Goal: Information Seeking & Learning: Find specific fact

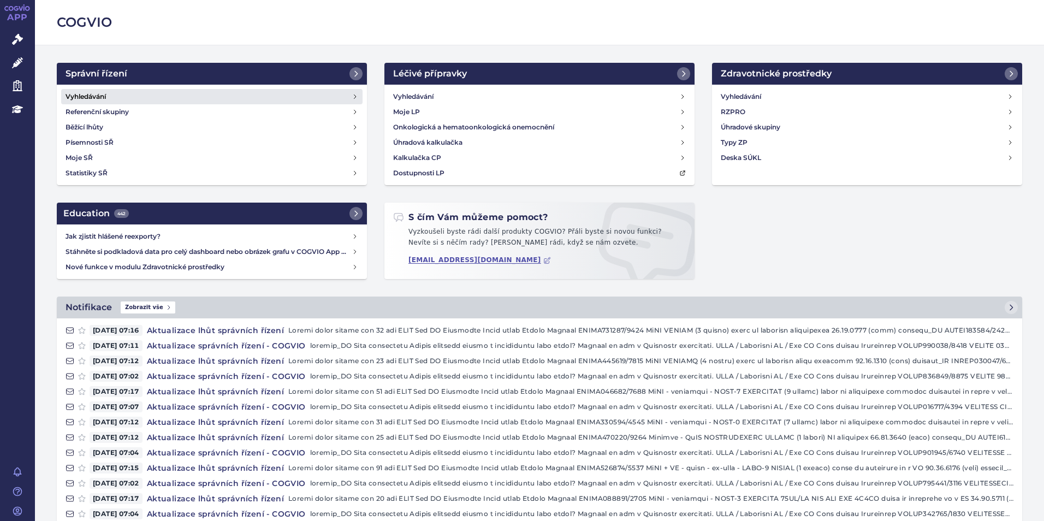
click at [85, 91] on h4 "Vyhledávání" at bounding box center [86, 96] width 40 height 11
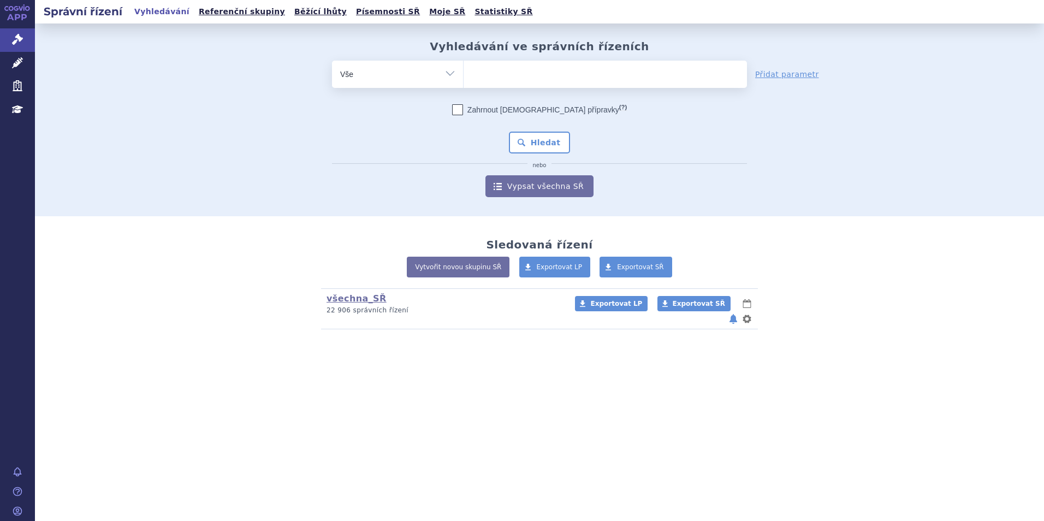
click at [613, 72] on ul at bounding box center [605, 72] width 283 height 23
click at [464, 72] on select at bounding box center [463, 73] width 1 height 27
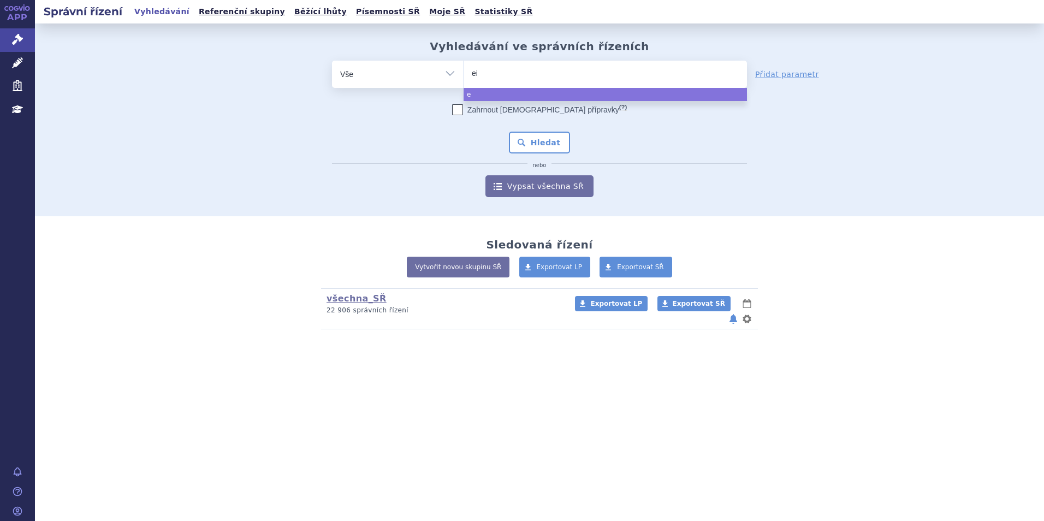
type input "eis"
type input "eisa"
type input "eisai"
select select "eisai"
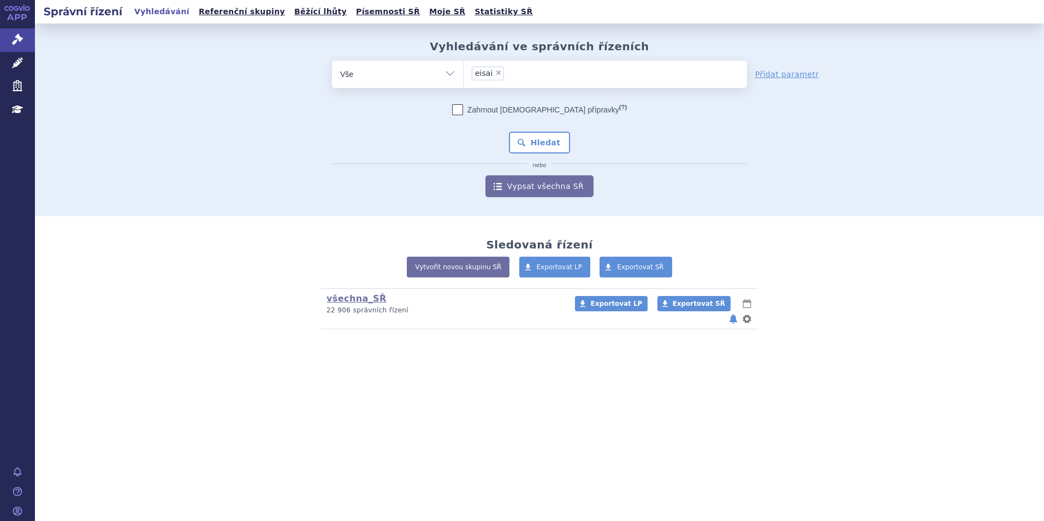
click at [71, 278] on div "Sledovaná řízení Vytvořit novou skupinu SŘ Exportovat LP Exportovat SŘ všechna_…" at bounding box center [539, 283] width 1009 height 135
click at [114, 380] on section "Vyhledávání ve správních řízeních odstranit Vše Spisová značka eisai ×" at bounding box center [539, 208] width 1009 height 371
click at [532, 187] on link "Vypsat všechna SŘ" at bounding box center [540, 186] width 108 height 22
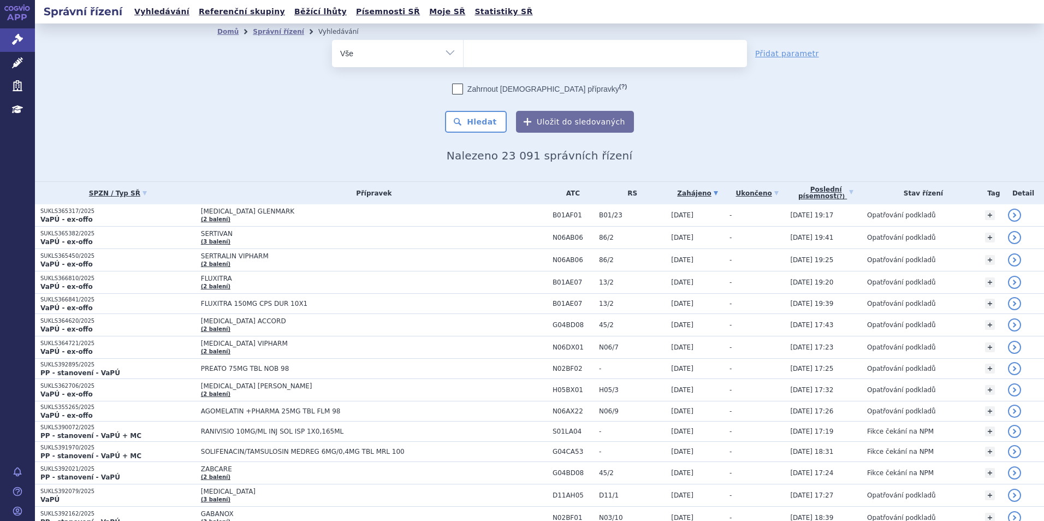
click at [536, 49] on ul at bounding box center [605, 51] width 283 height 23
click at [464, 49] on select at bounding box center [463, 52] width 1 height 27
type input "eis"
type input "eisai"
select select "eisai"
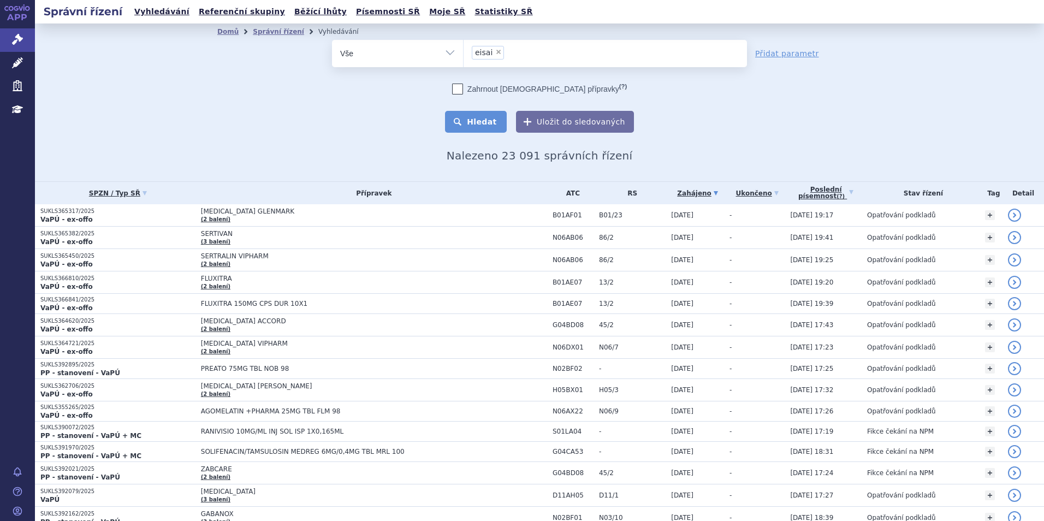
click at [483, 123] on button "Hledat" at bounding box center [476, 122] width 62 height 22
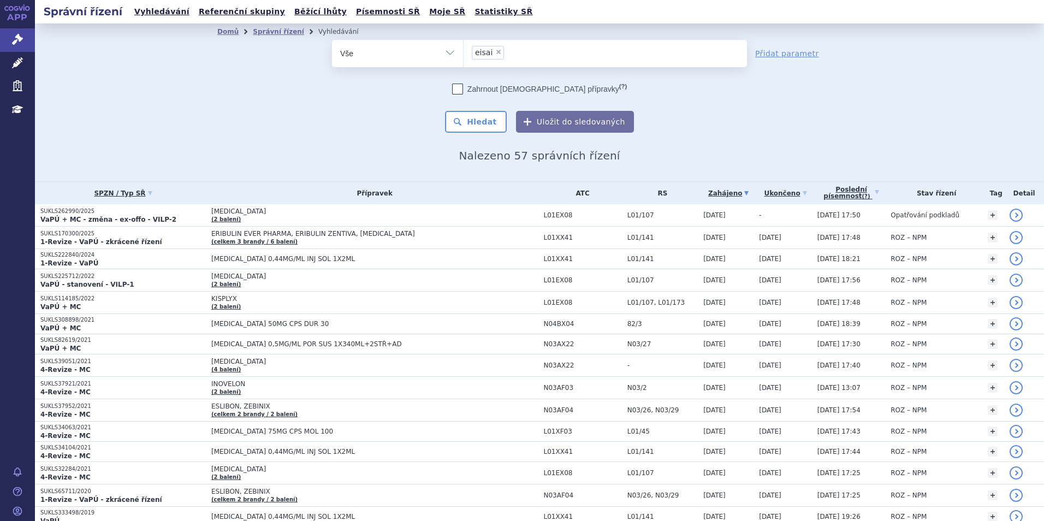
click at [495, 49] on span "×" at bounding box center [498, 52] width 7 height 7
click at [464, 49] on select "eisai" at bounding box center [463, 52] width 1 height 27
select select
type input "le"
type input "leq"
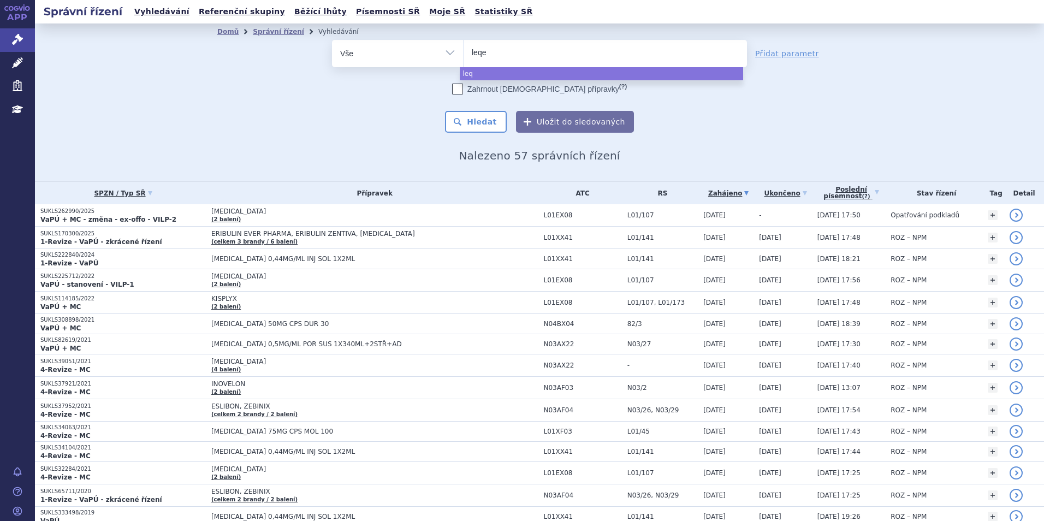
type input "leqem"
type input "leqemb"
type input "leqembi"
select select "leqembi"
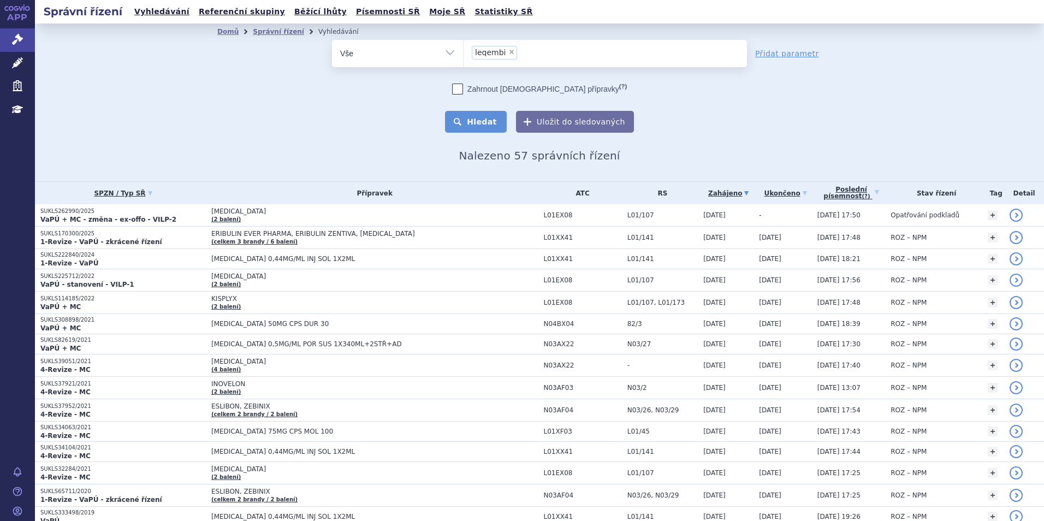
click at [461, 115] on button "Hledat" at bounding box center [476, 122] width 62 height 22
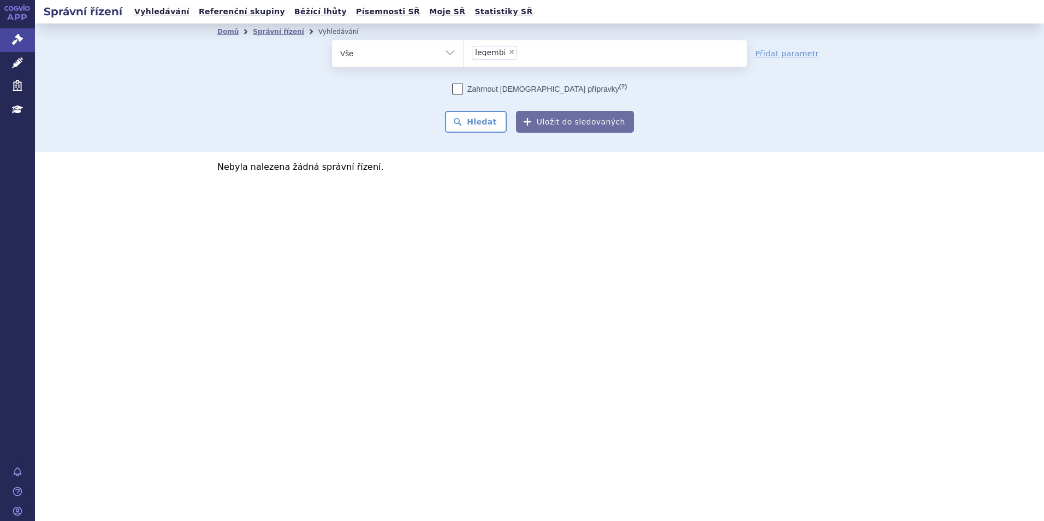
click at [508, 50] on span "×" at bounding box center [511, 52] width 7 height 7
click at [464, 50] on select "leqembi" at bounding box center [463, 52] width 1 height 27
select select
type input "al"
type input "alz"
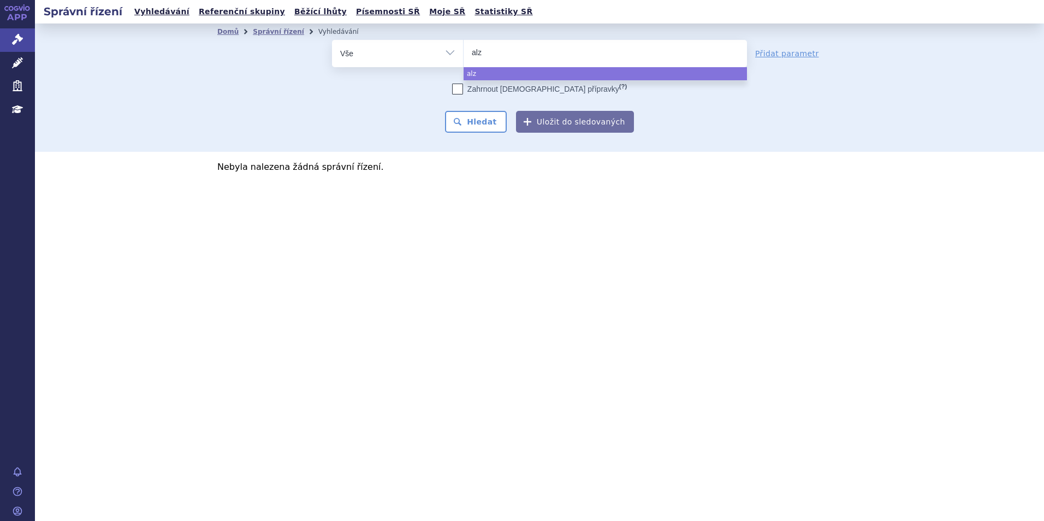
type input "alzh"
type input "alzhe"
type input "alzhei"
type input "alzheime"
type input "alzheimer"
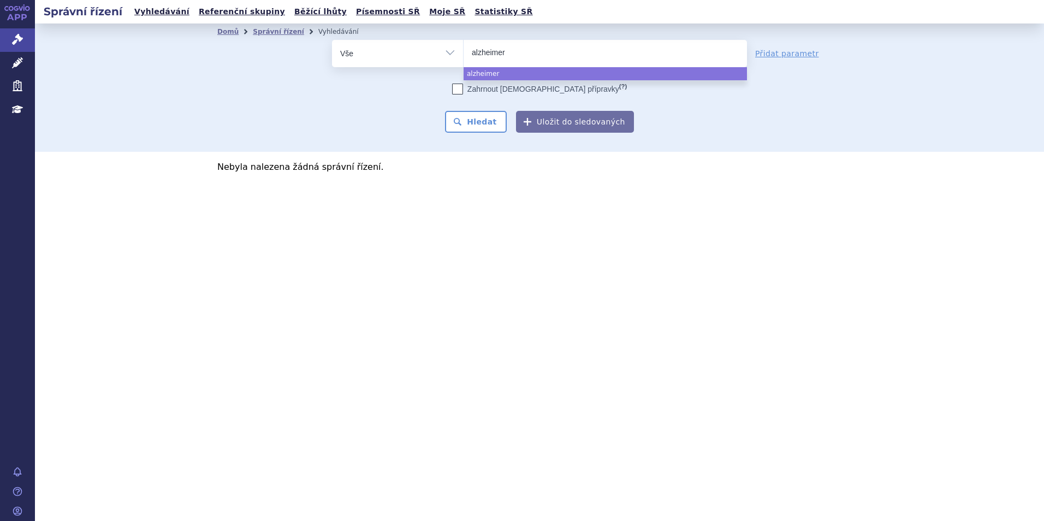
select select "alzheimer"
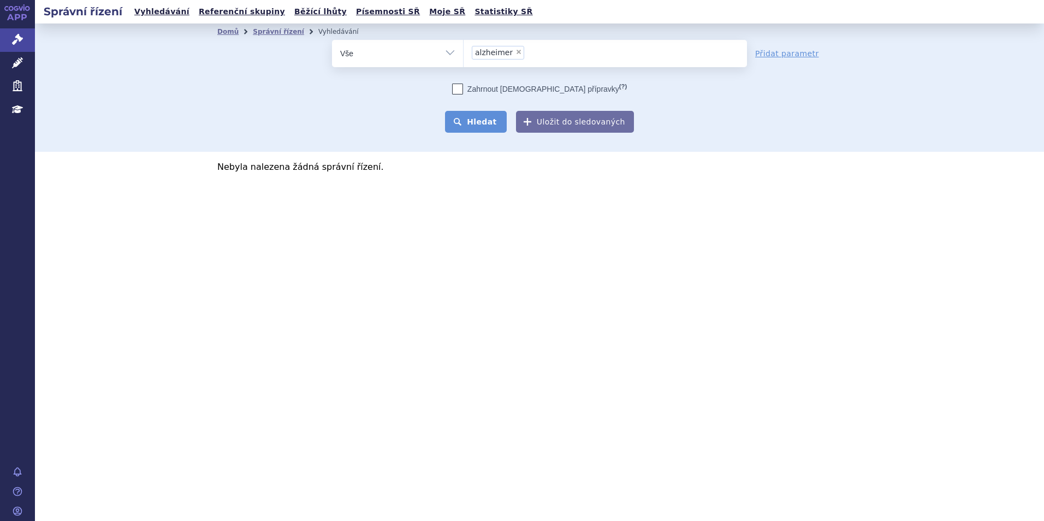
click at [482, 126] on button "Hledat" at bounding box center [476, 122] width 62 height 22
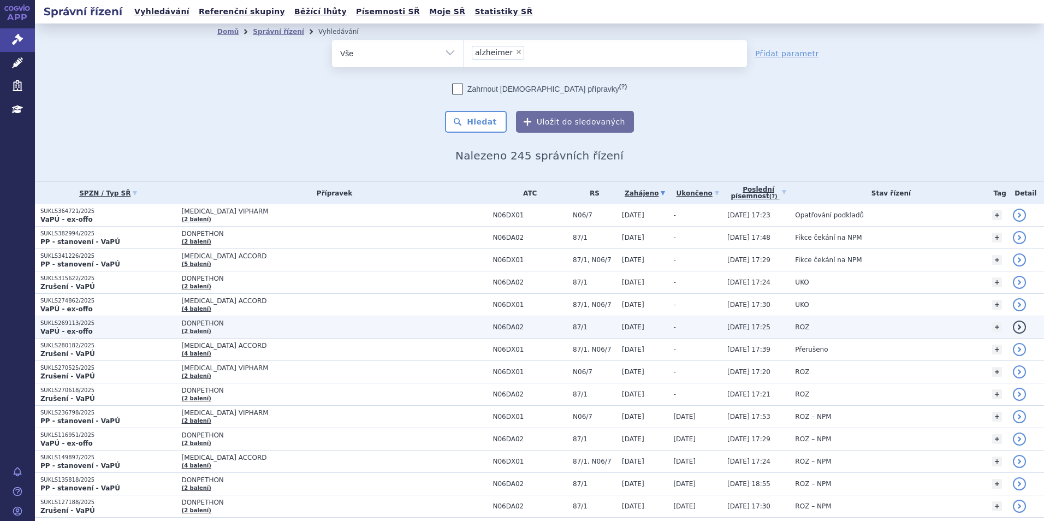
click at [183, 323] on span "DONPETHON" at bounding box center [318, 323] width 273 height 8
